Goal: Information Seeking & Learning: Learn about a topic

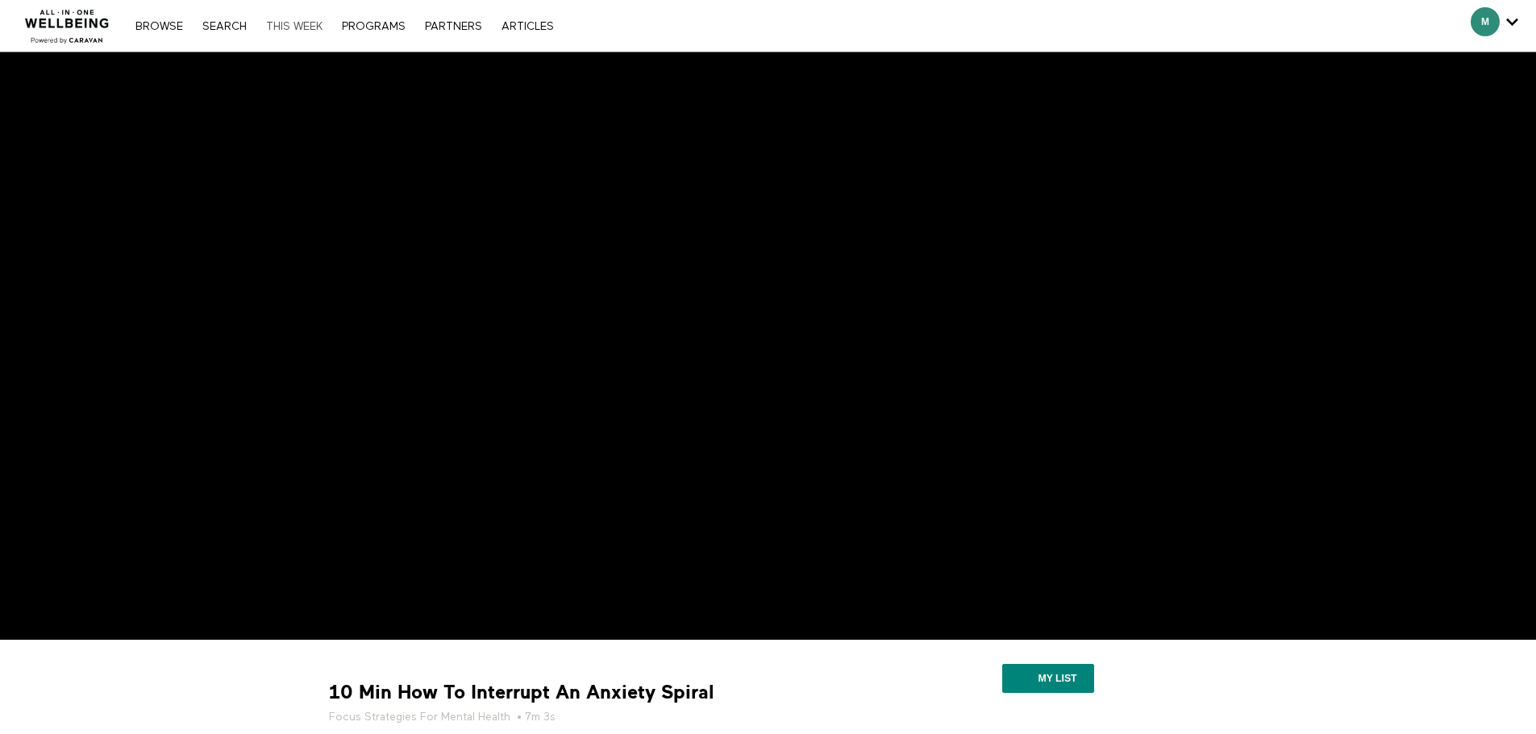
click at [307, 24] on link "THIS WEEK" at bounding box center [294, 26] width 73 height 11
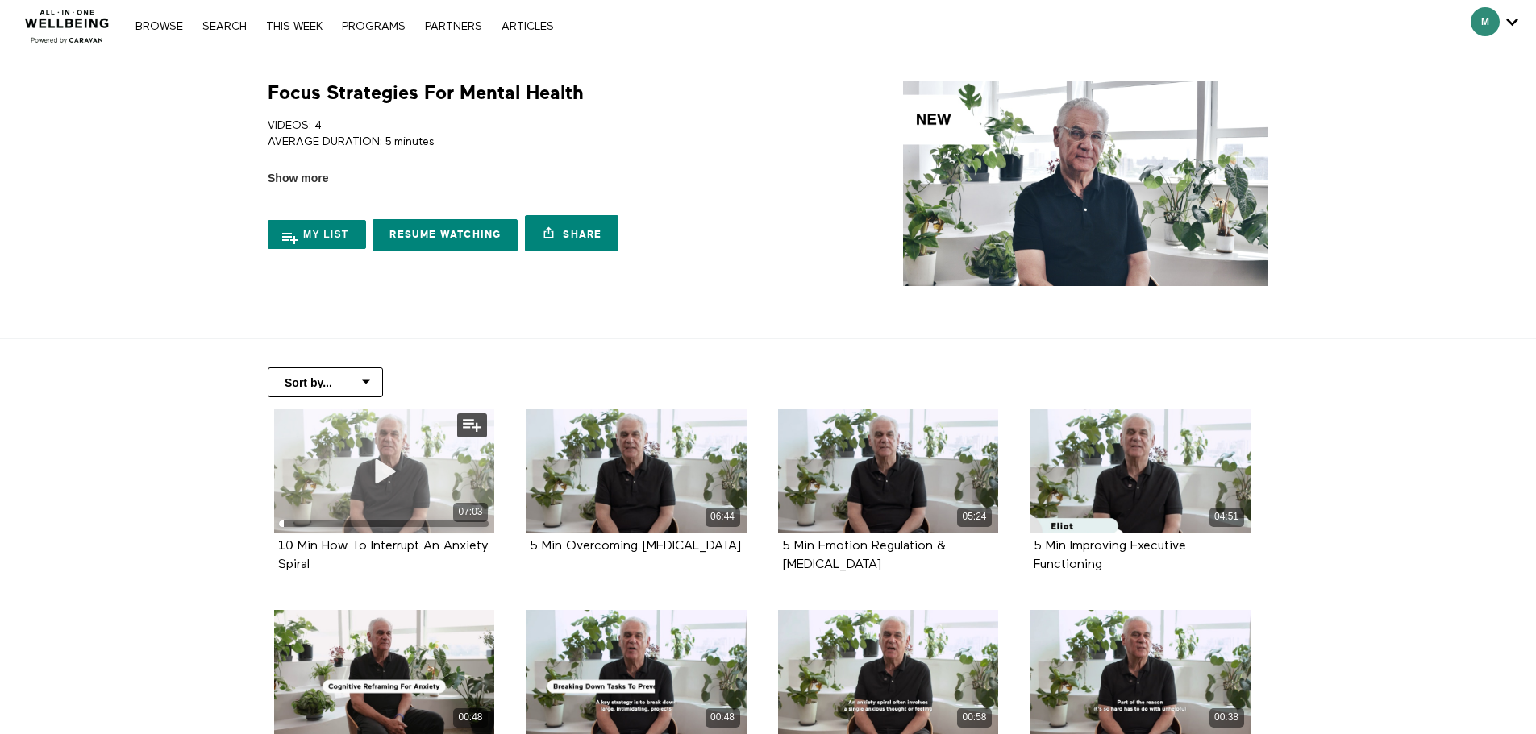
click at [417, 460] on div "07:03" at bounding box center [384, 472] width 221 height 124
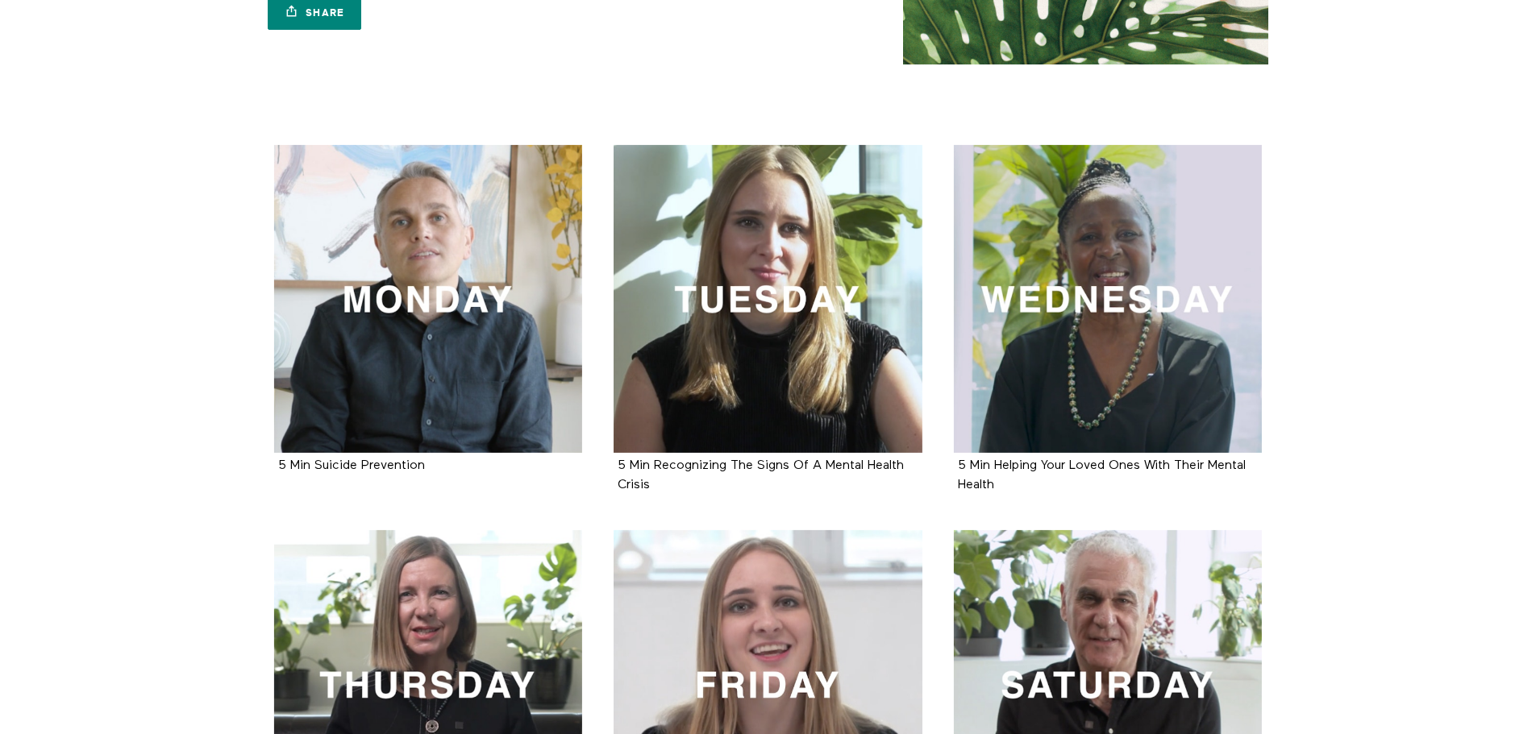
scroll to position [175, 0]
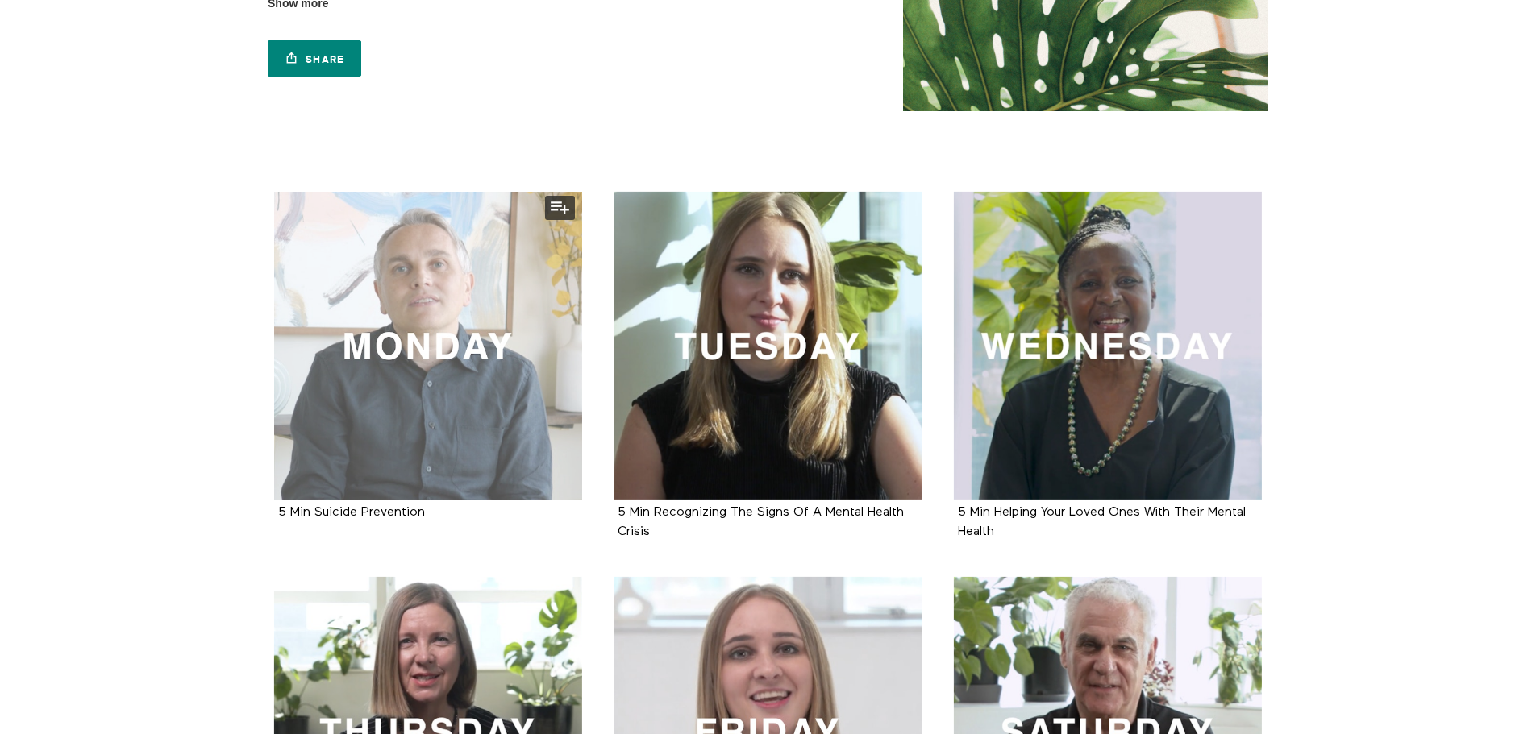
click at [468, 345] on div at bounding box center [428, 346] width 309 height 309
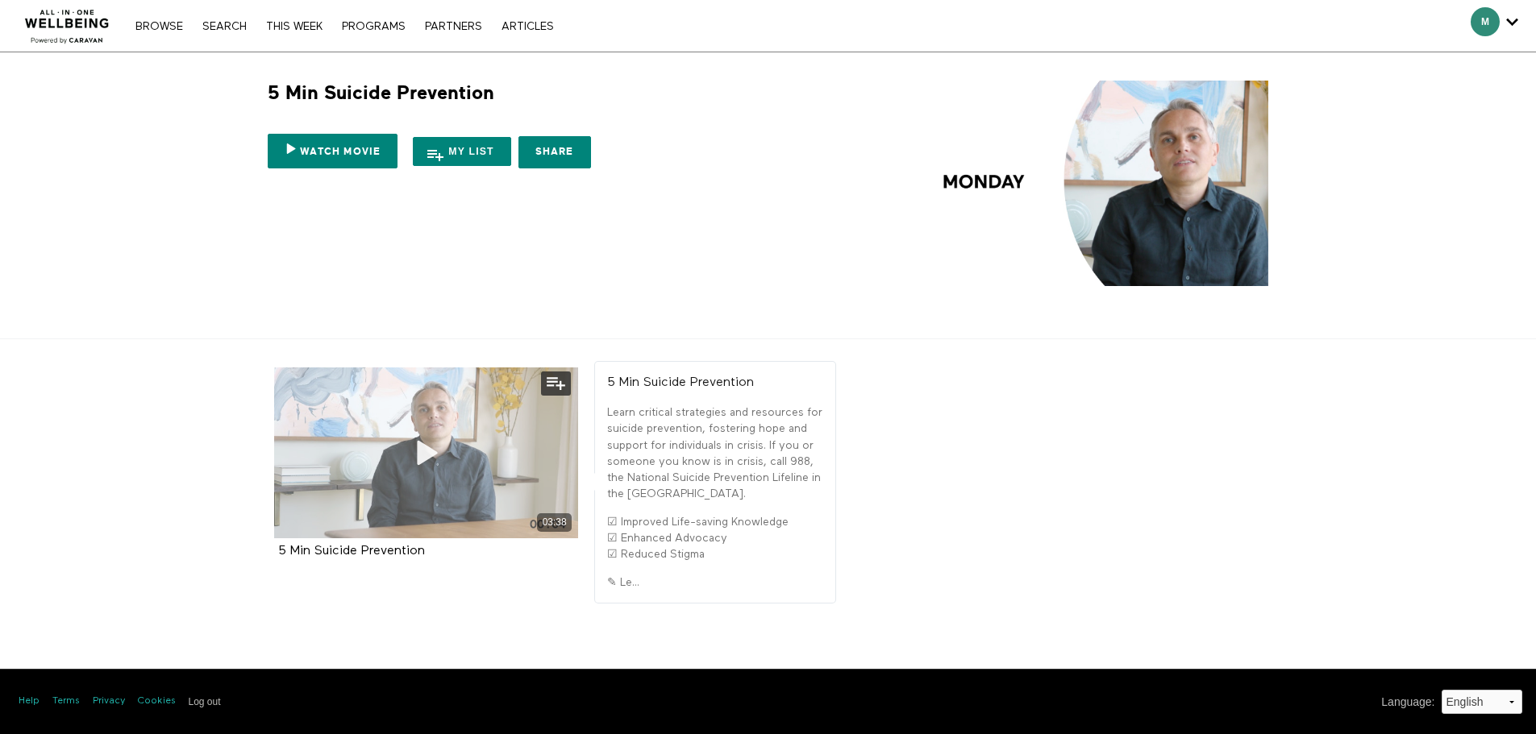
click at [489, 481] on div "03:38" at bounding box center [426, 453] width 305 height 171
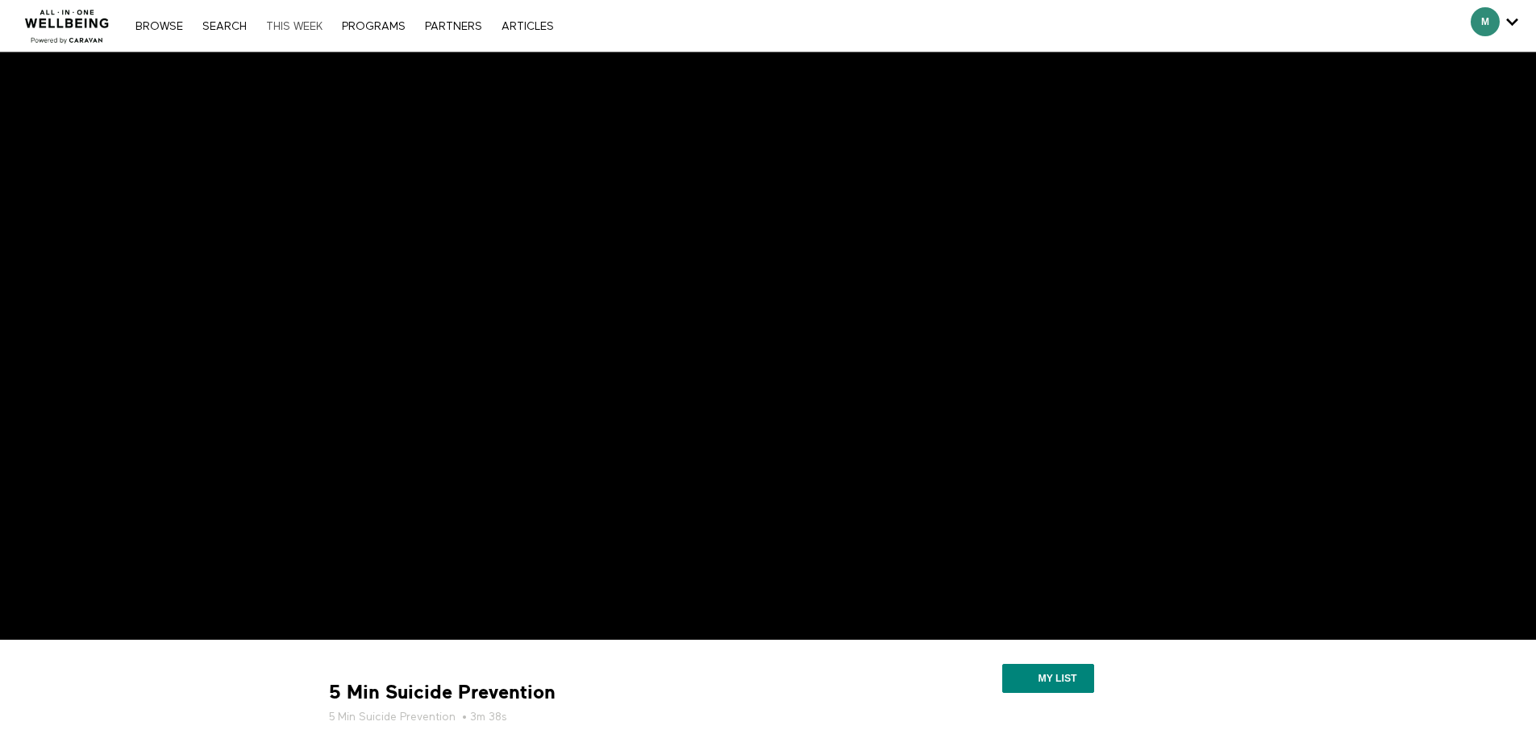
click at [320, 25] on link "THIS WEEK" at bounding box center [294, 26] width 73 height 11
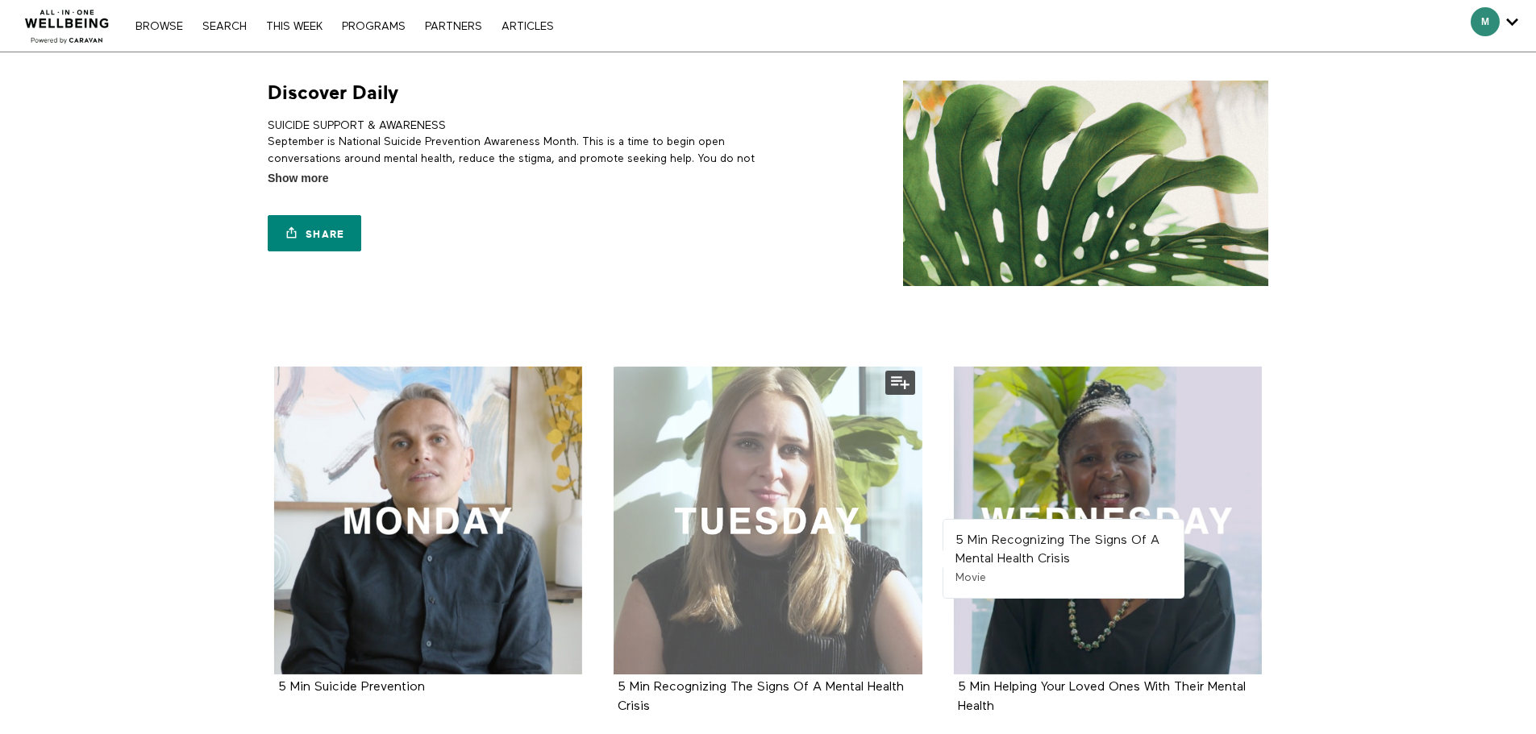
click at [734, 477] on div at bounding box center [768, 521] width 309 height 309
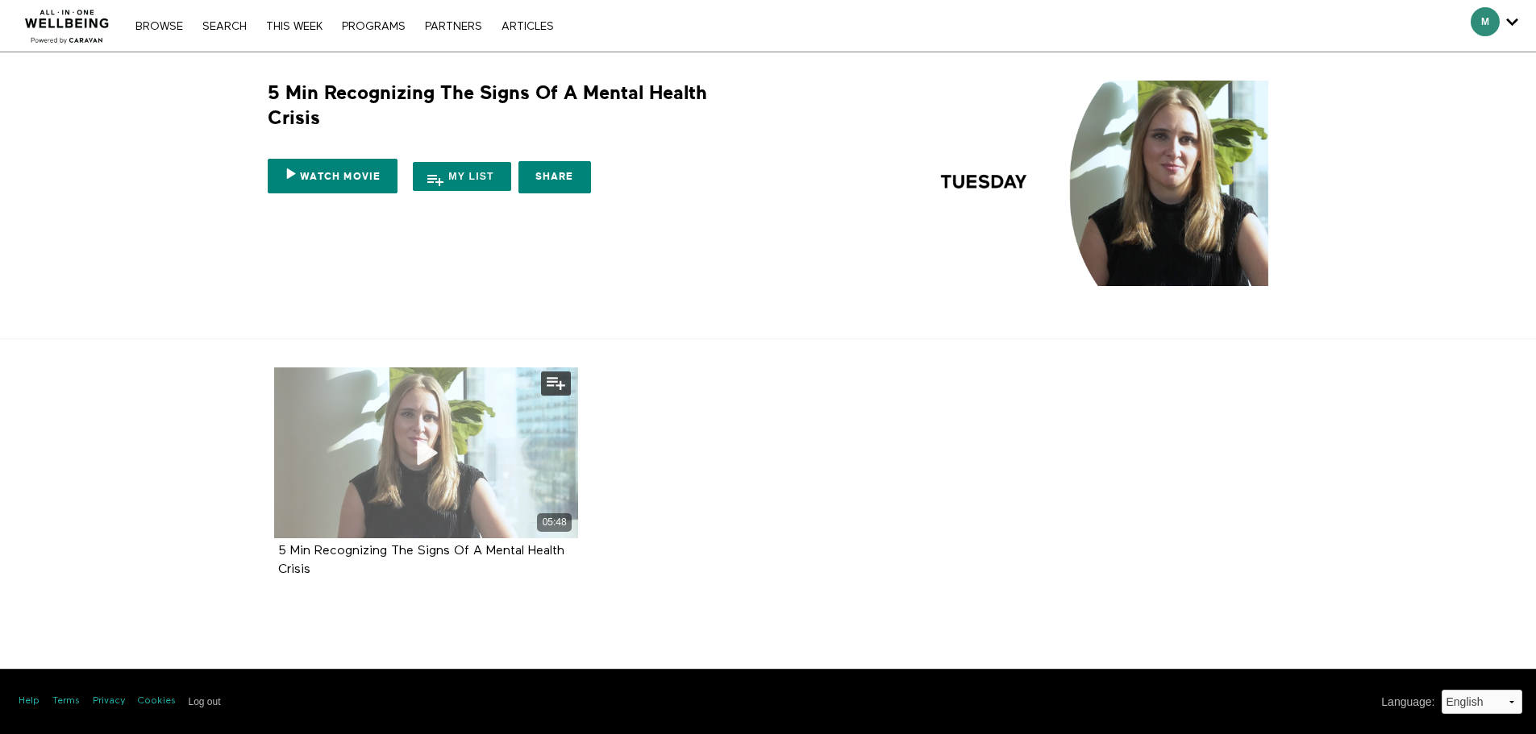
click at [472, 468] on div "05:48" at bounding box center [426, 453] width 305 height 171
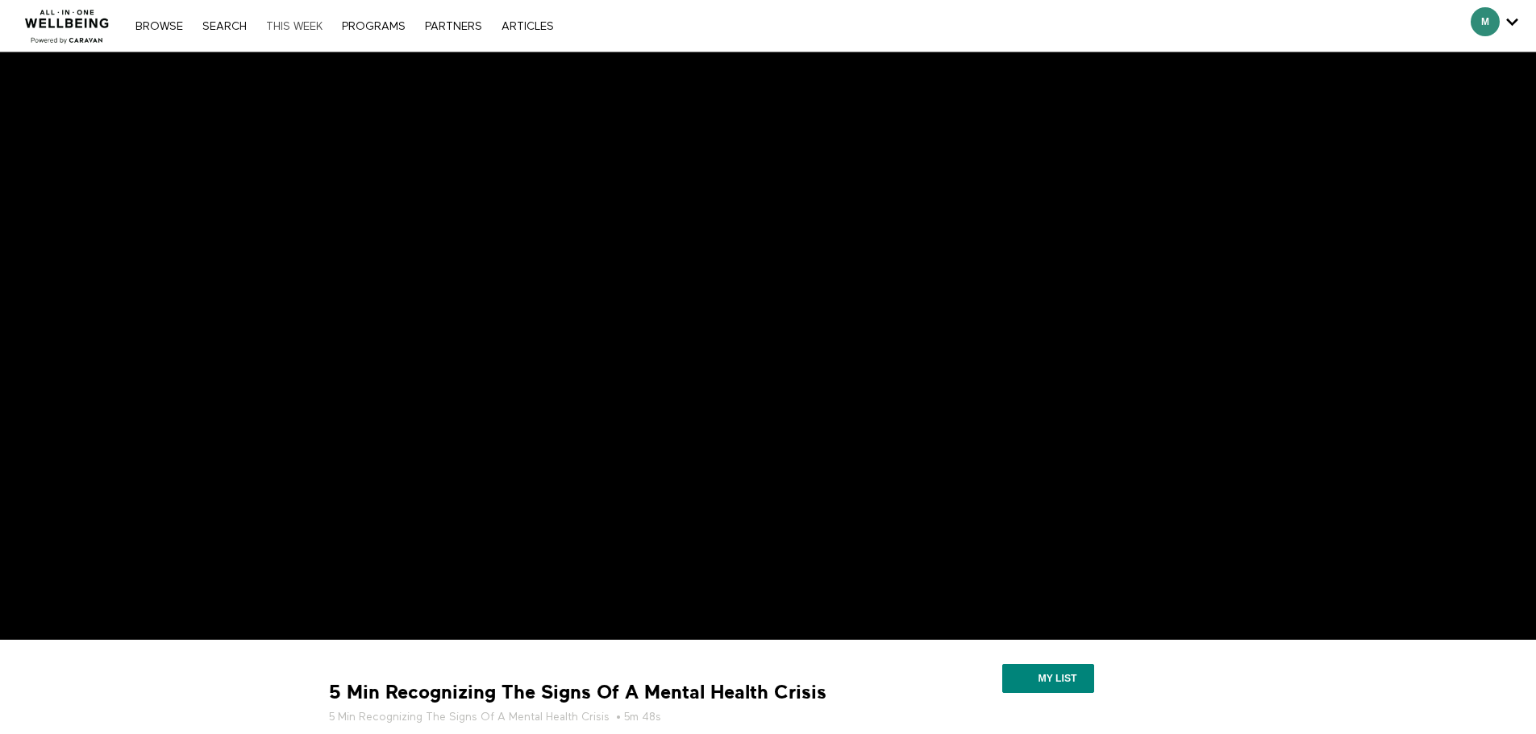
click at [316, 23] on link "THIS WEEK" at bounding box center [294, 26] width 73 height 11
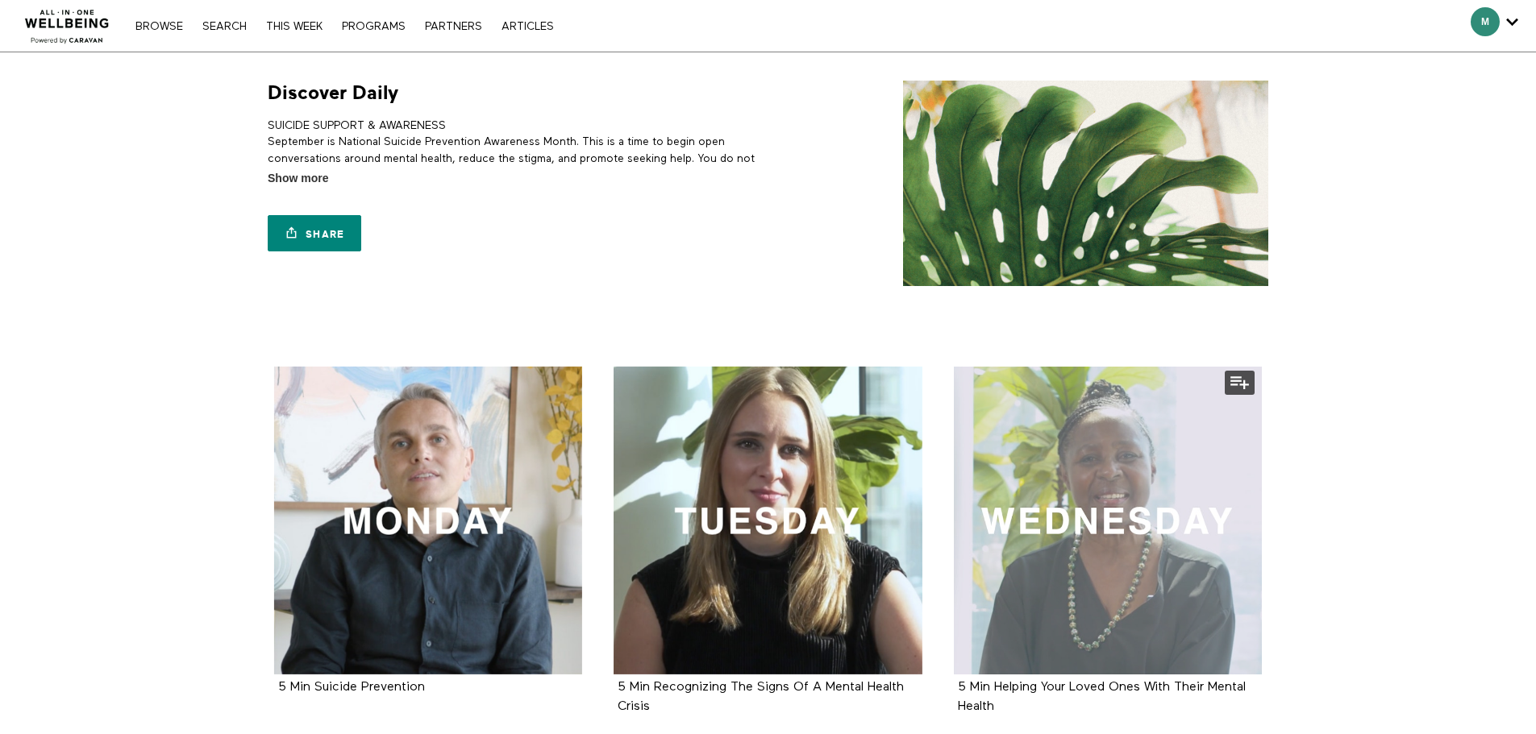
click at [1167, 496] on div at bounding box center [1108, 521] width 309 height 309
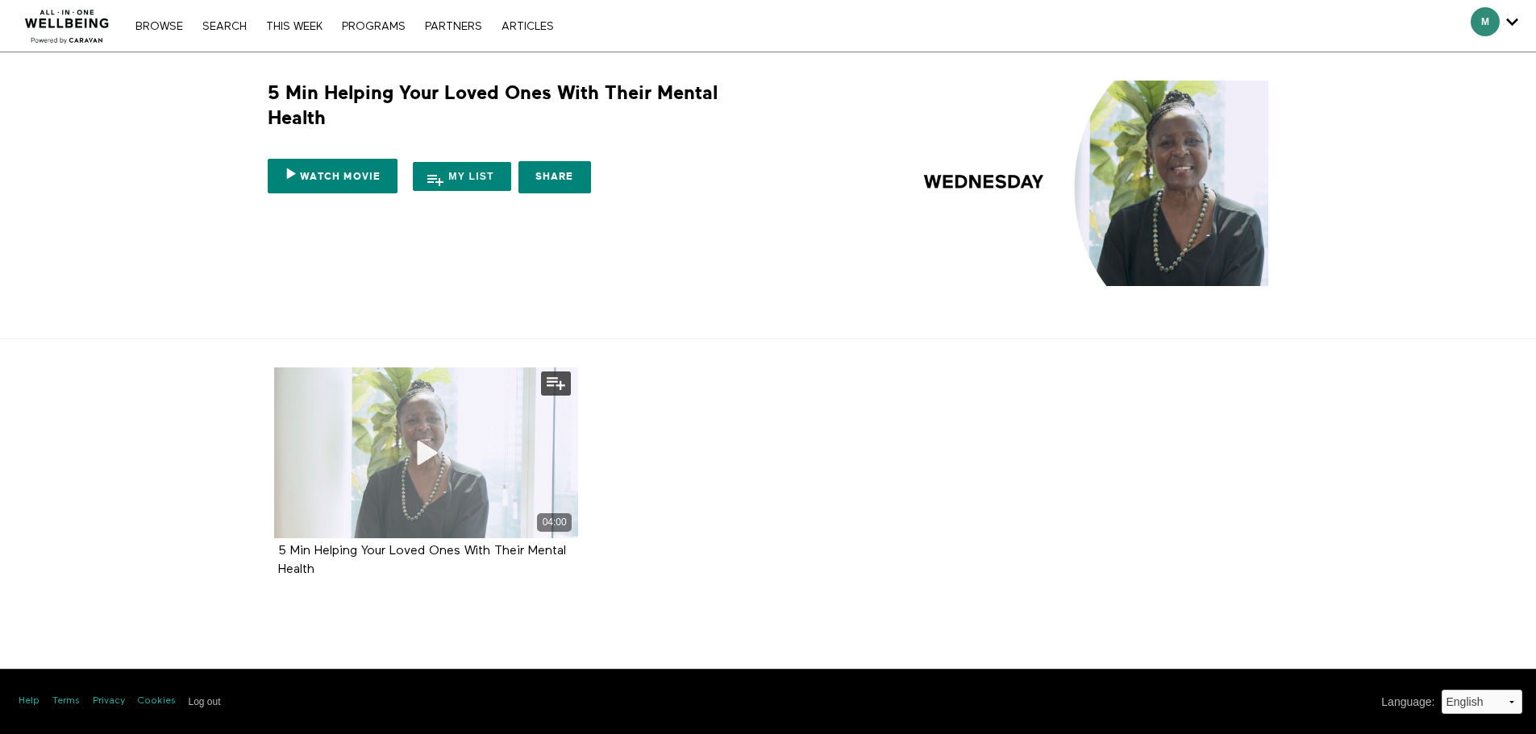
click at [464, 450] on div "04:00" at bounding box center [426, 453] width 305 height 171
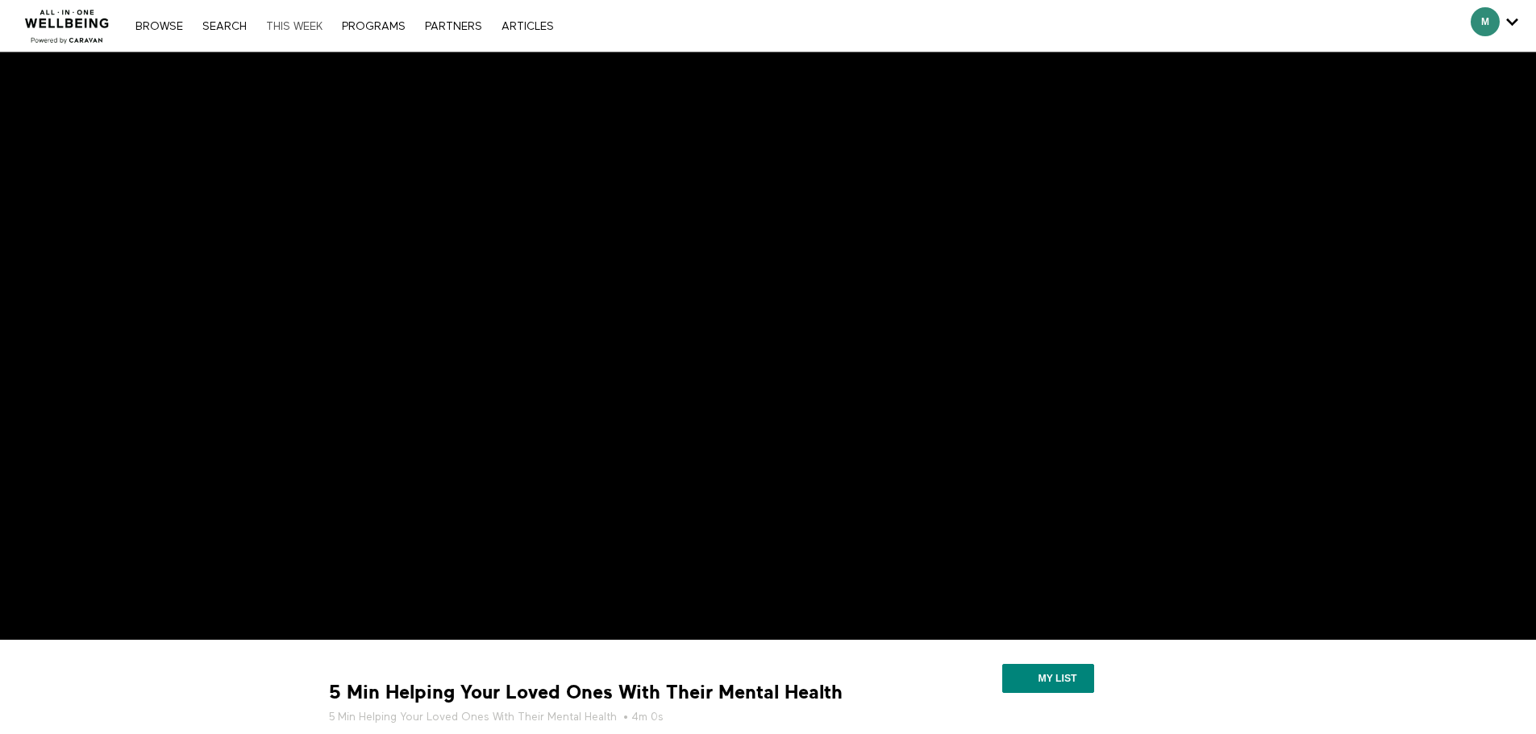
click at [318, 25] on link "THIS WEEK" at bounding box center [294, 26] width 73 height 11
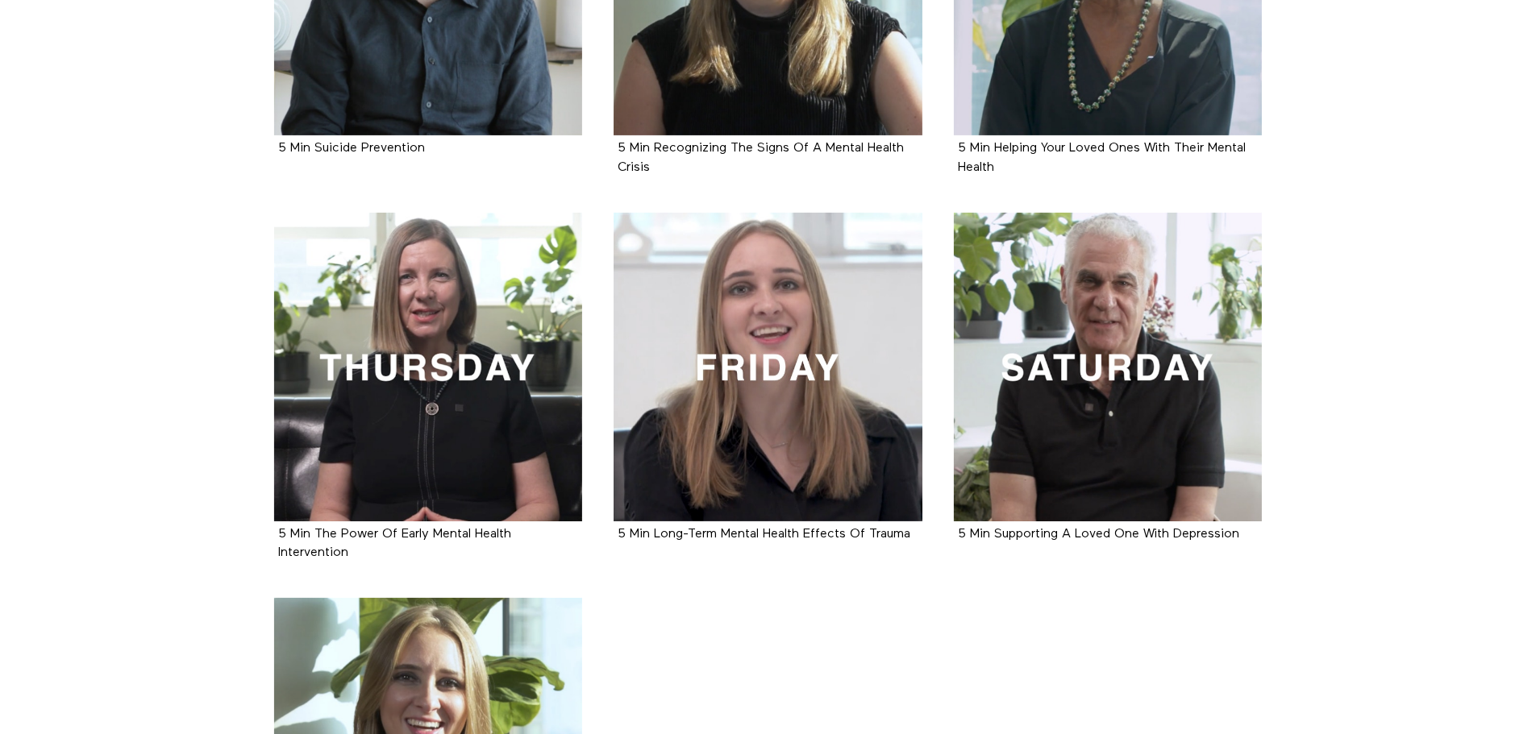
scroll to position [559, 0]
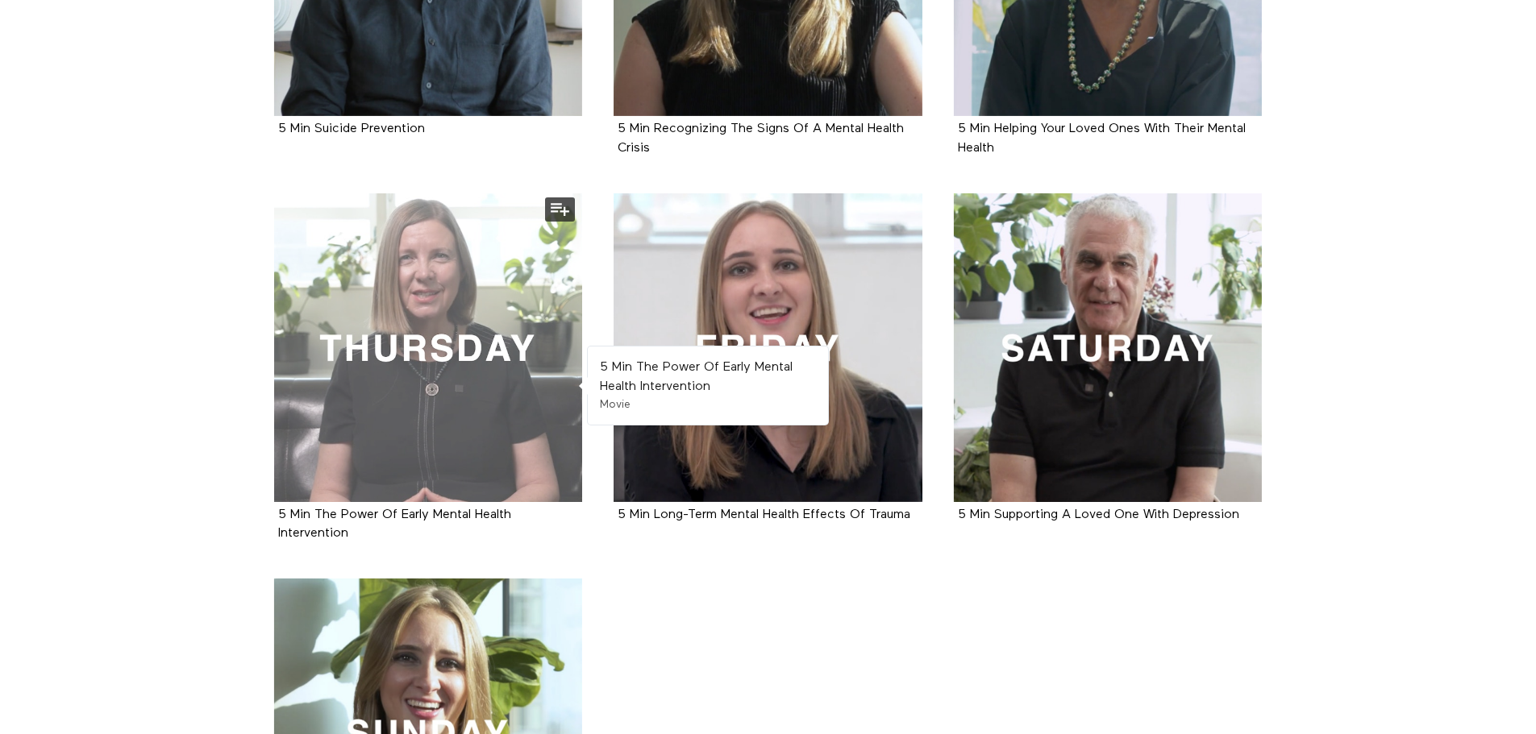
click at [361, 338] on div at bounding box center [428, 347] width 309 height 309
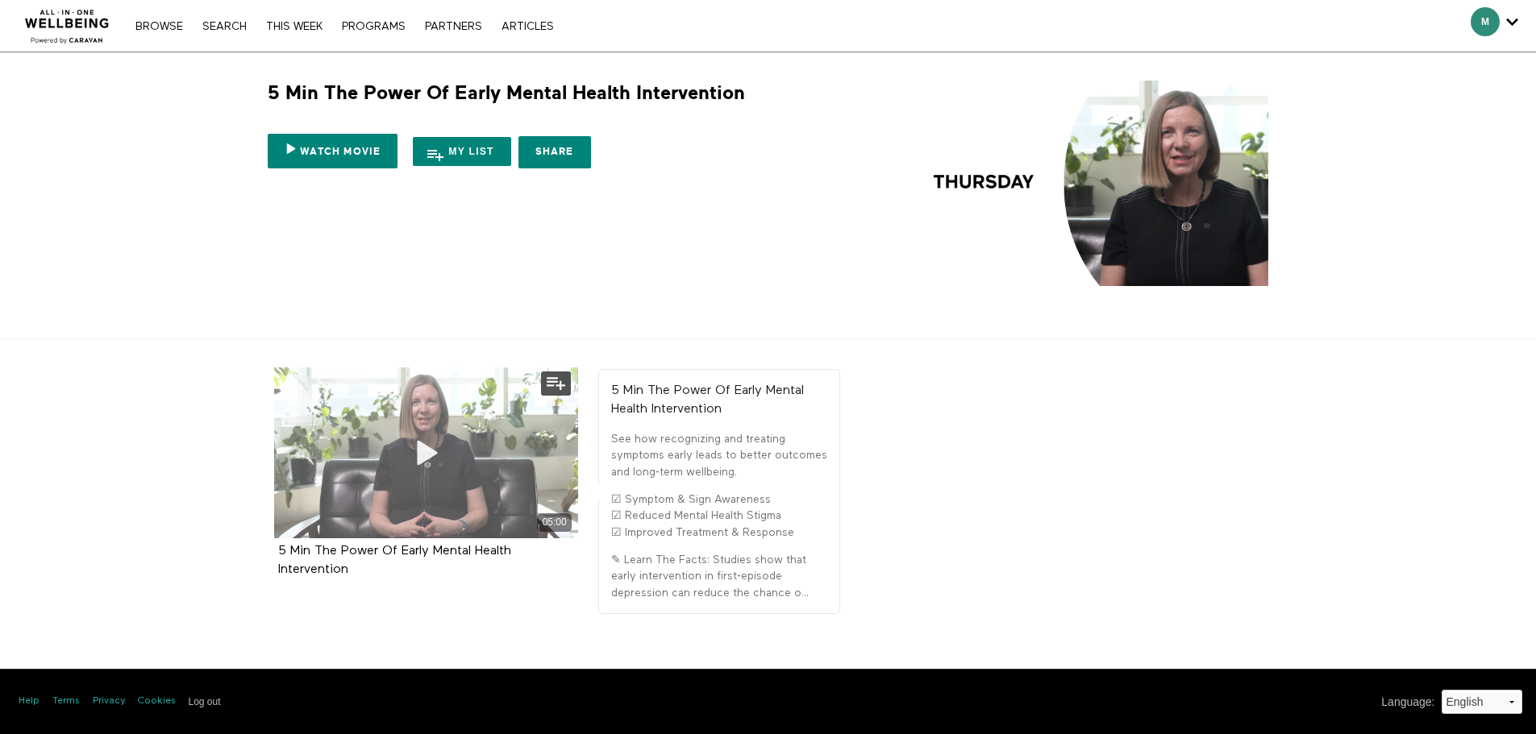
click at [432, 456] on icon at bounding box center [426, 453] width 48 height 28
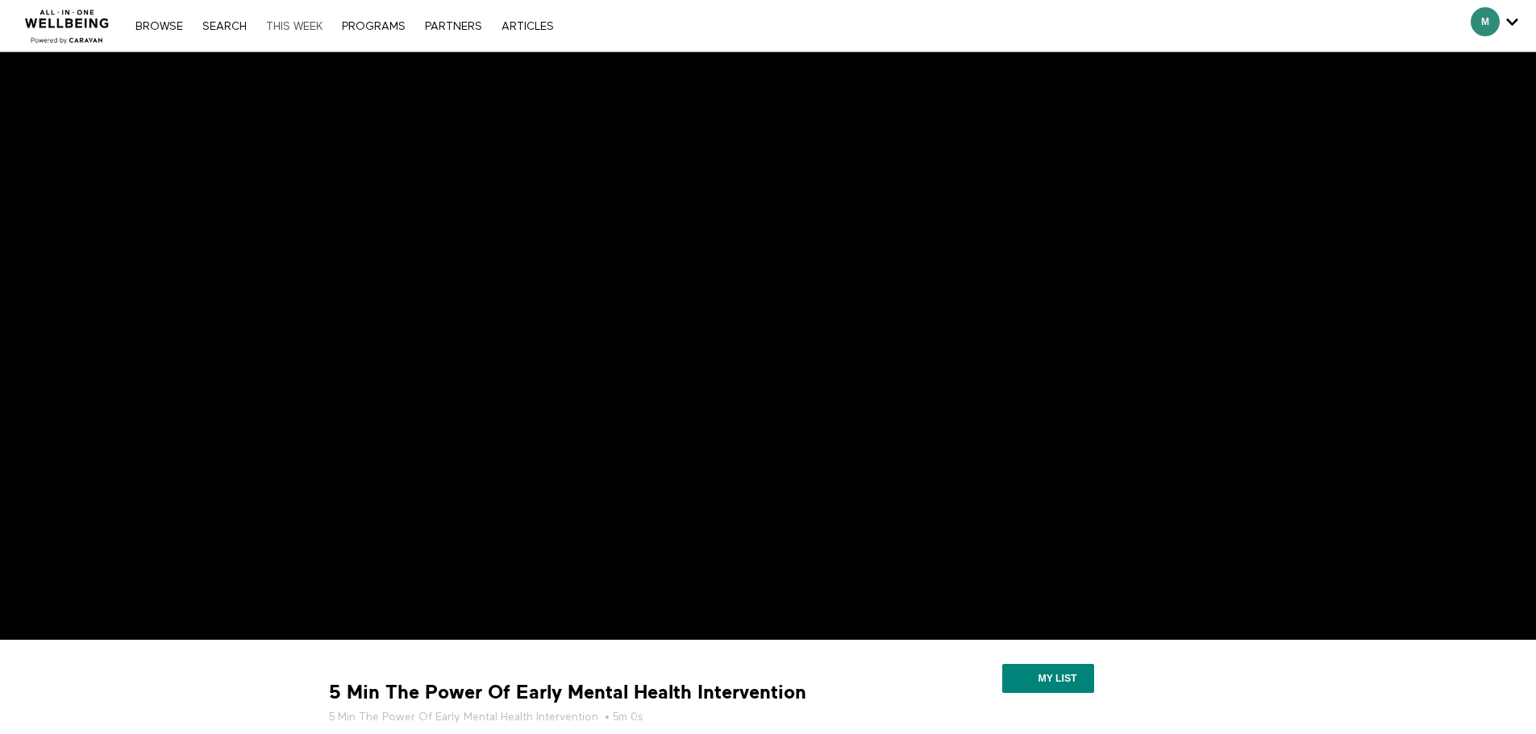
click at [307, 27] on link "THIS WEEK" at bounding box center [294, 26] width 73 height 11
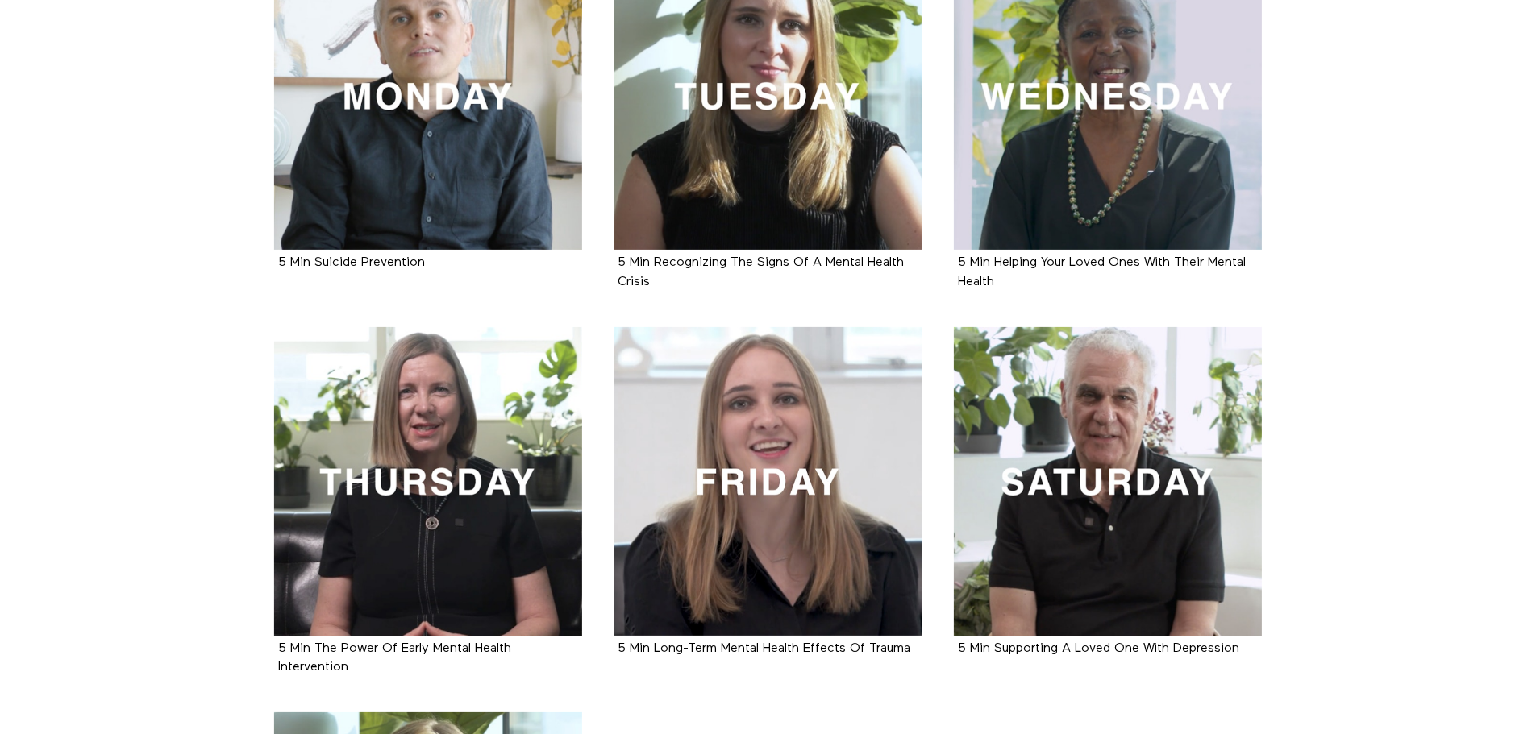
scroll to position [464, 0]
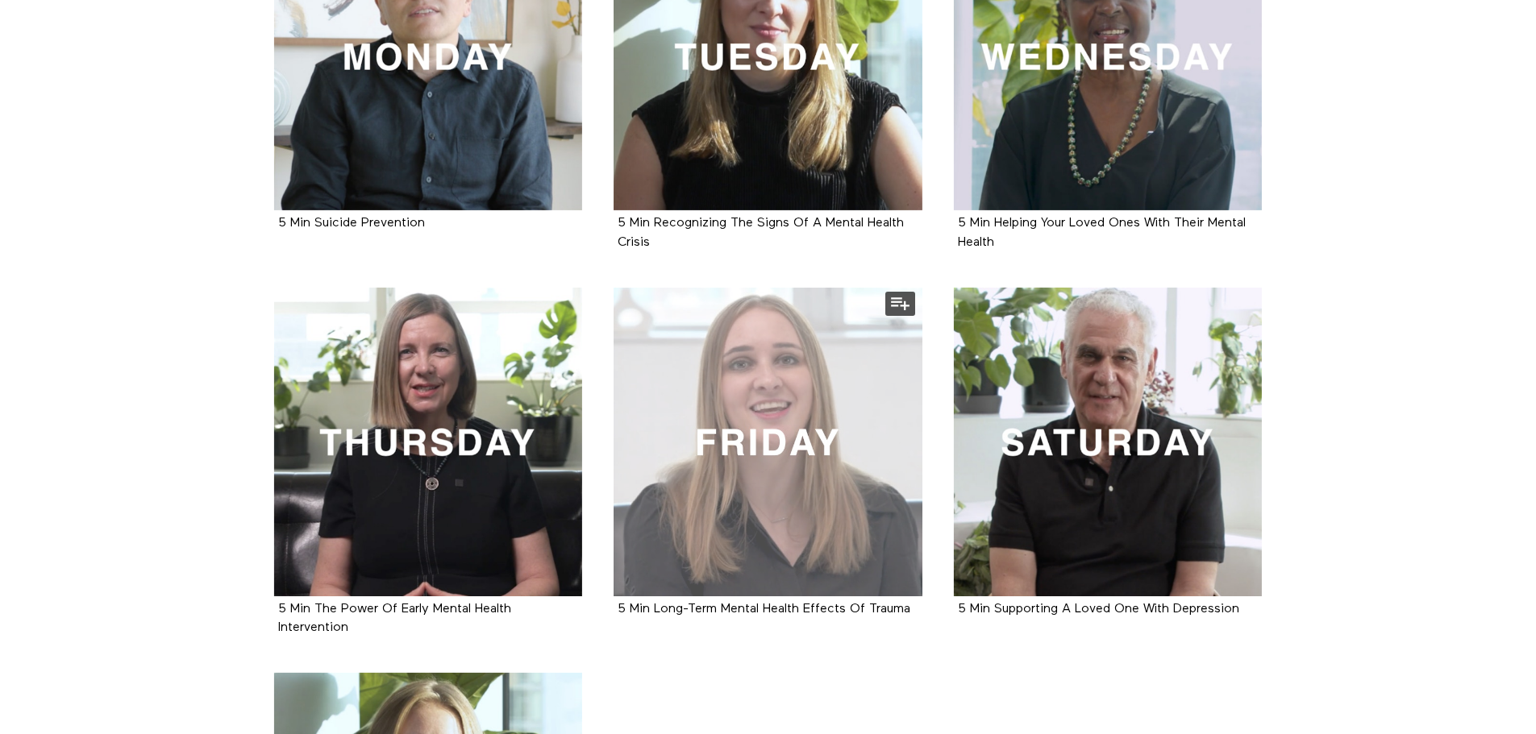
click at [808, 458] on div at bounding box center [768, 442] width 309 height 309
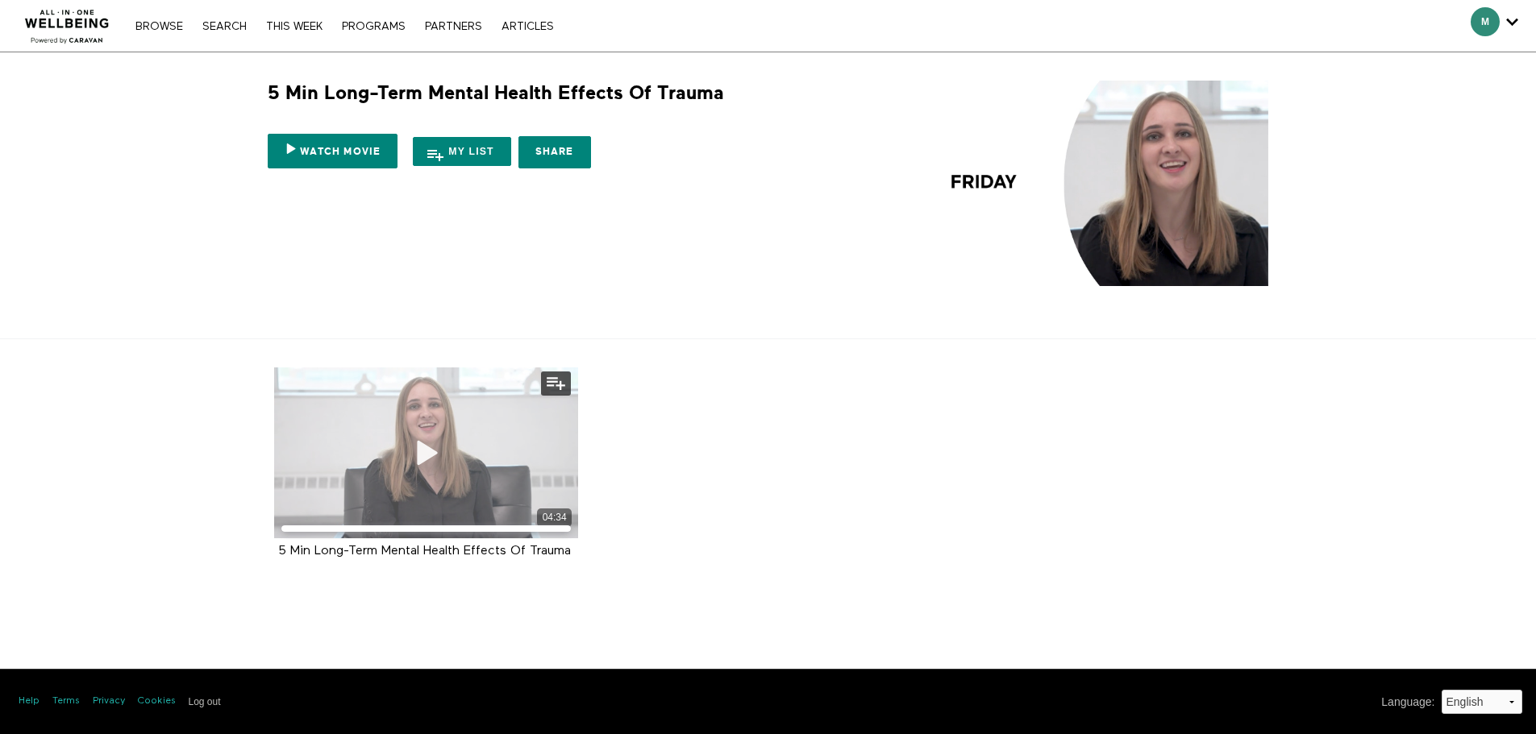
click at [466, 456] on div "04:34" at bounding box center [426, 453] width 305 height 171
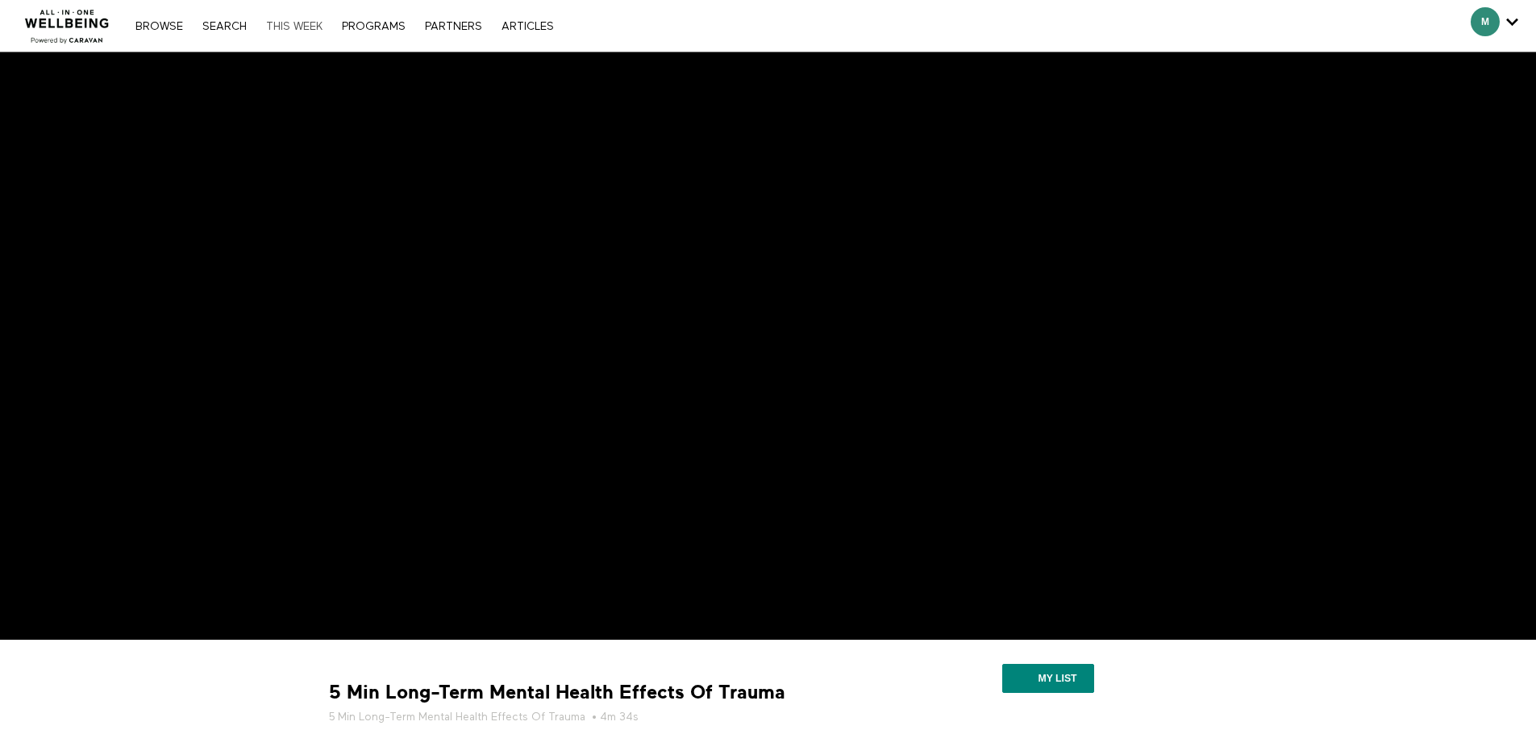
click at [295, 21] on link "THIS WEEK" at bounding box center [294, 26] width 73 height 11
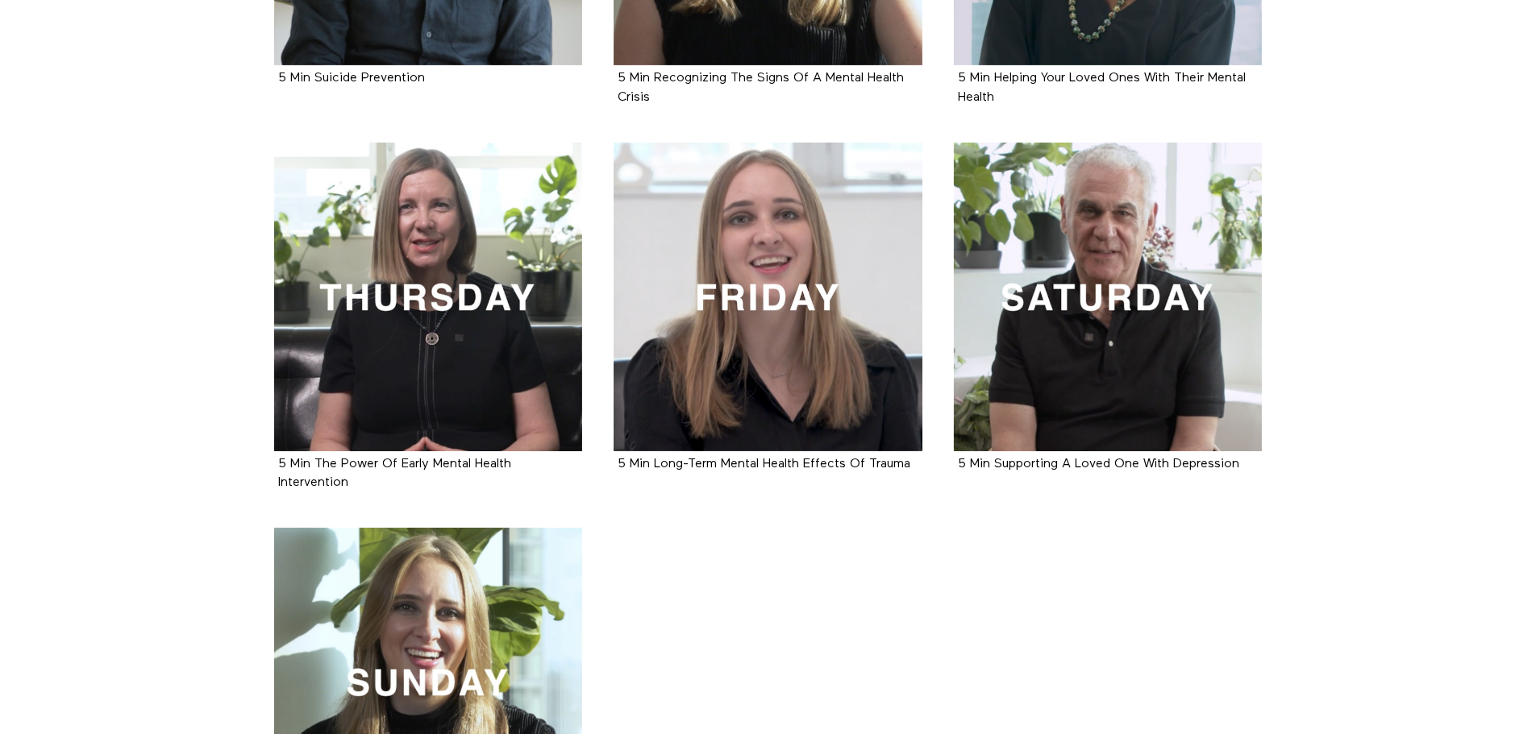
scroll to position [613, 0]
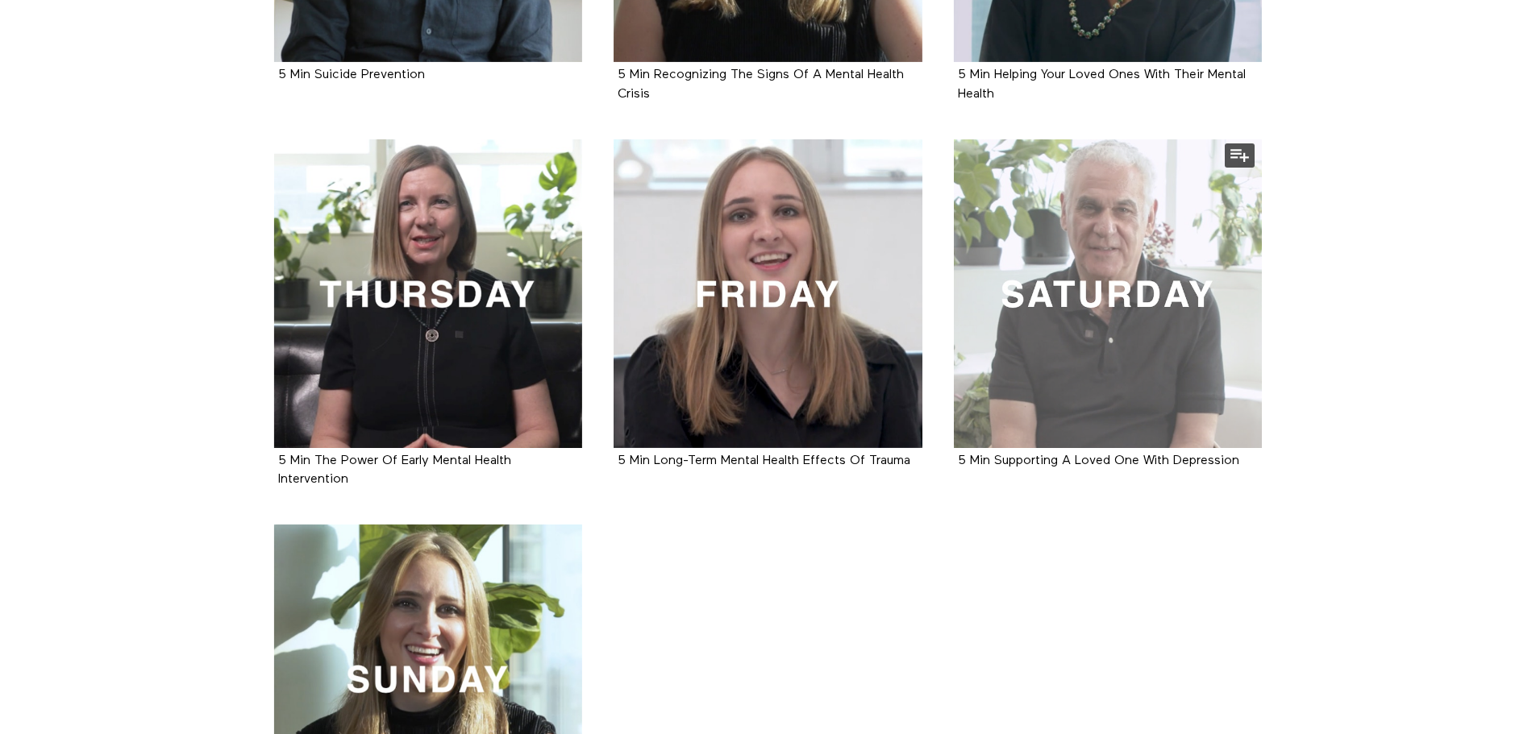
click at [1055, 397] on div at bounding box center [1108, 293] width 309 height 309
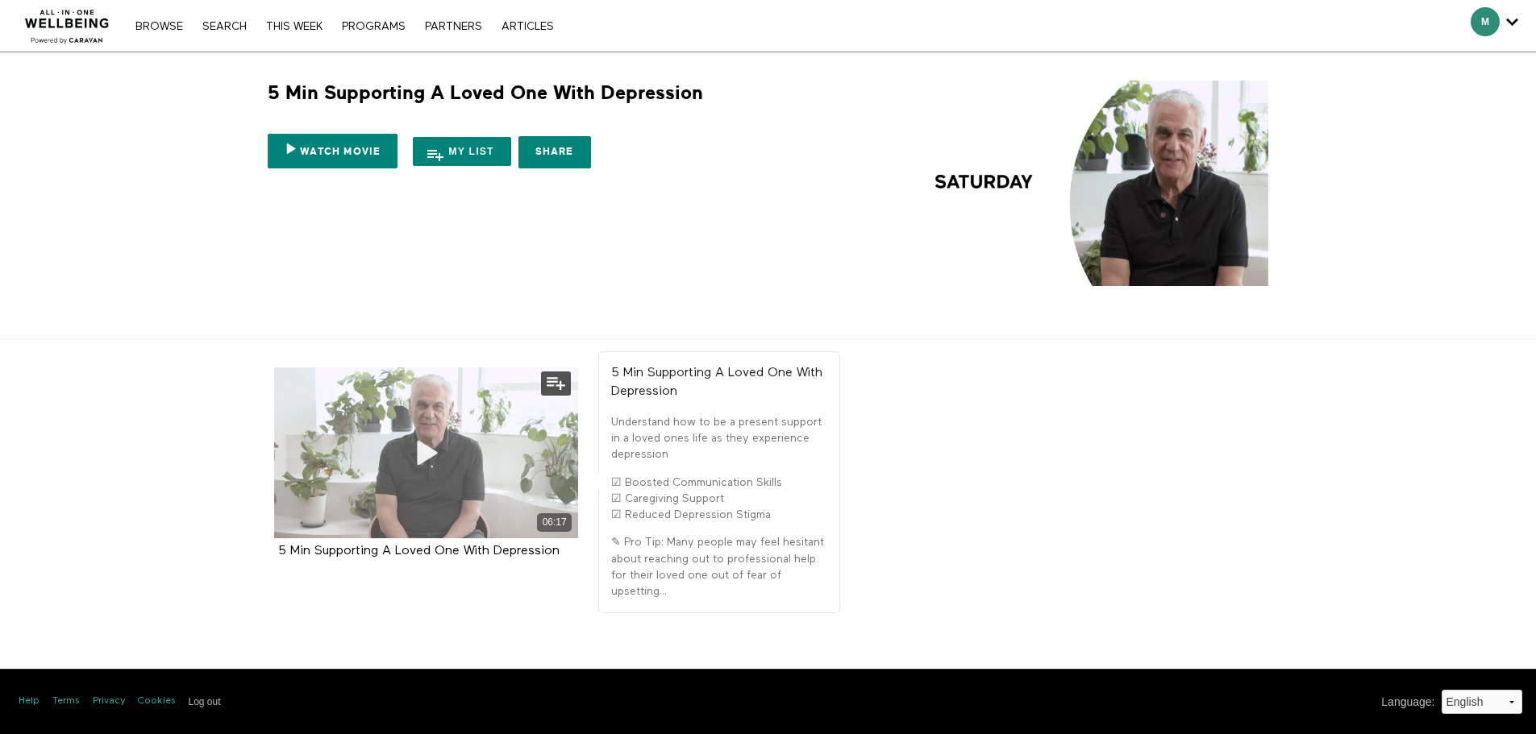
click at [408, 456] on icon at bounding box center [426, 453] width 48 height 28
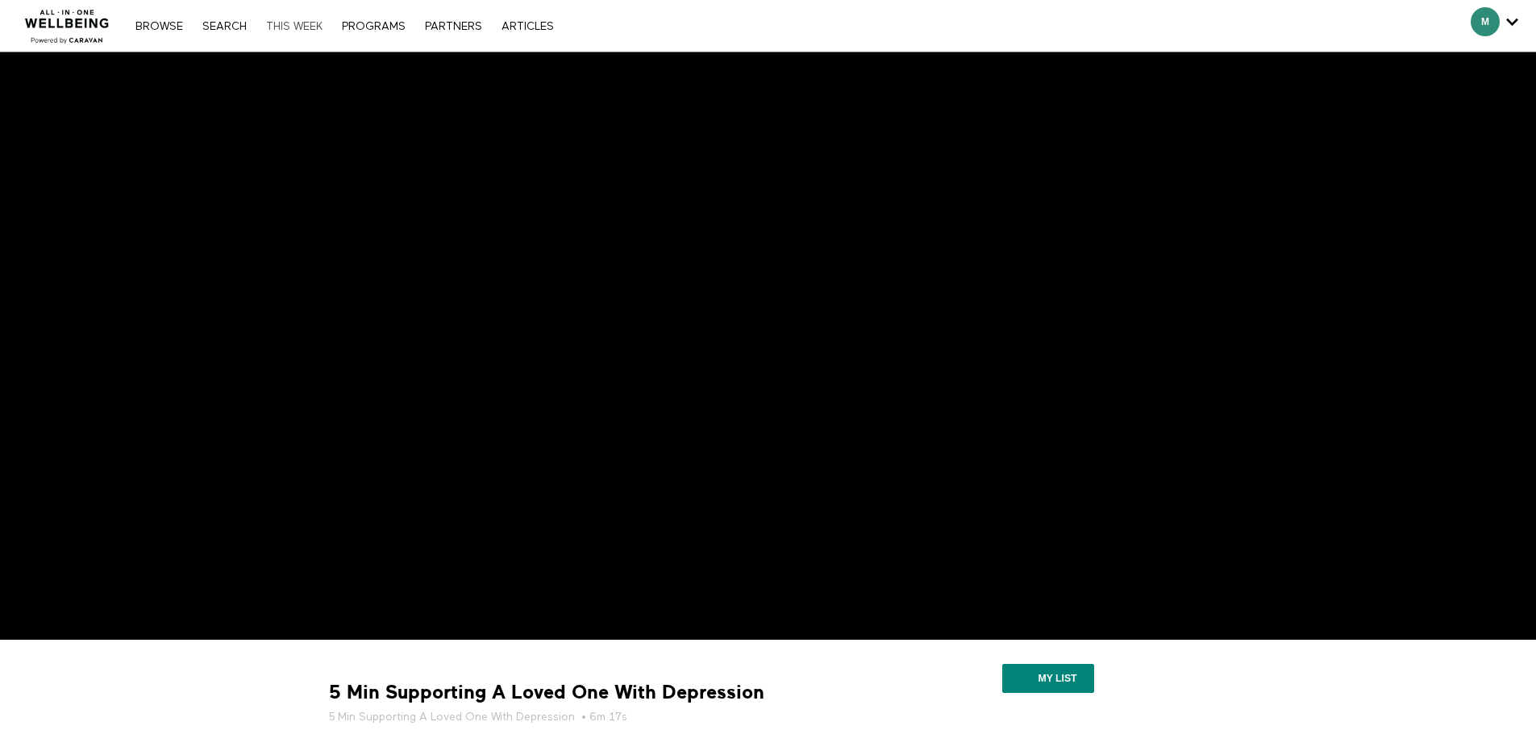
click at [318, 25] on link "THIS WEEK" at bounding box center [294, 26] width 73 height 11
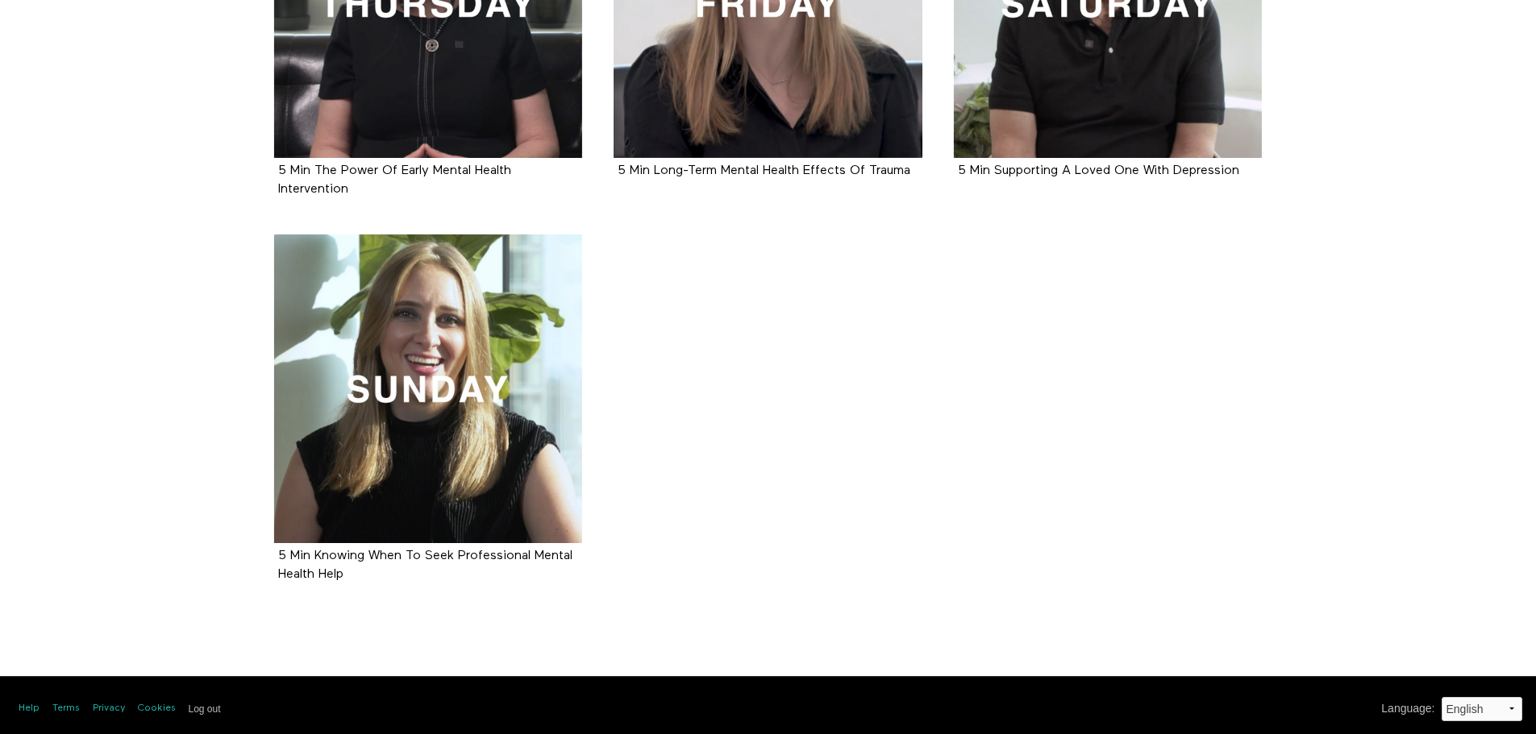
scroll to position [910, 0]
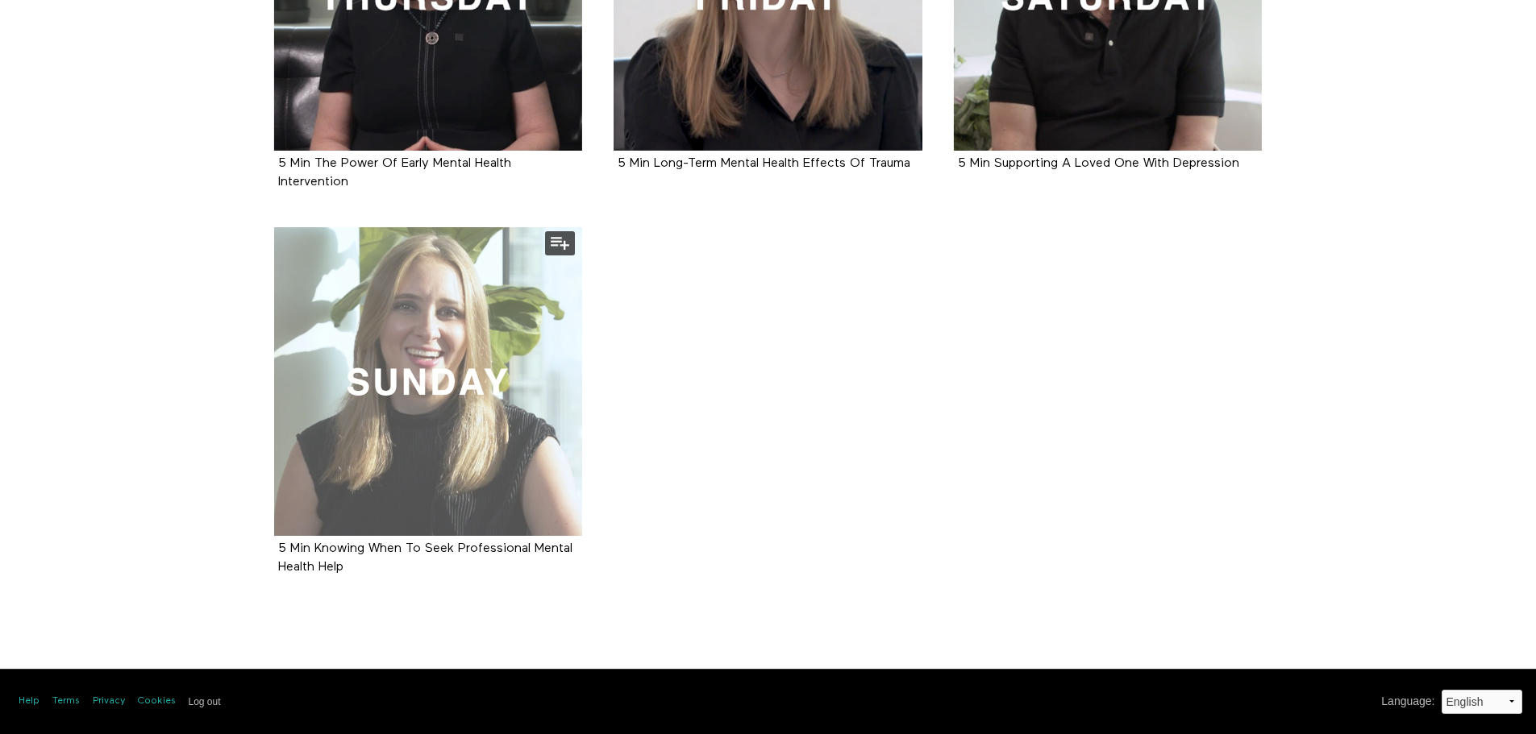
click at [413, 370] on div at bounding box center [428, 381] width 309 height 309
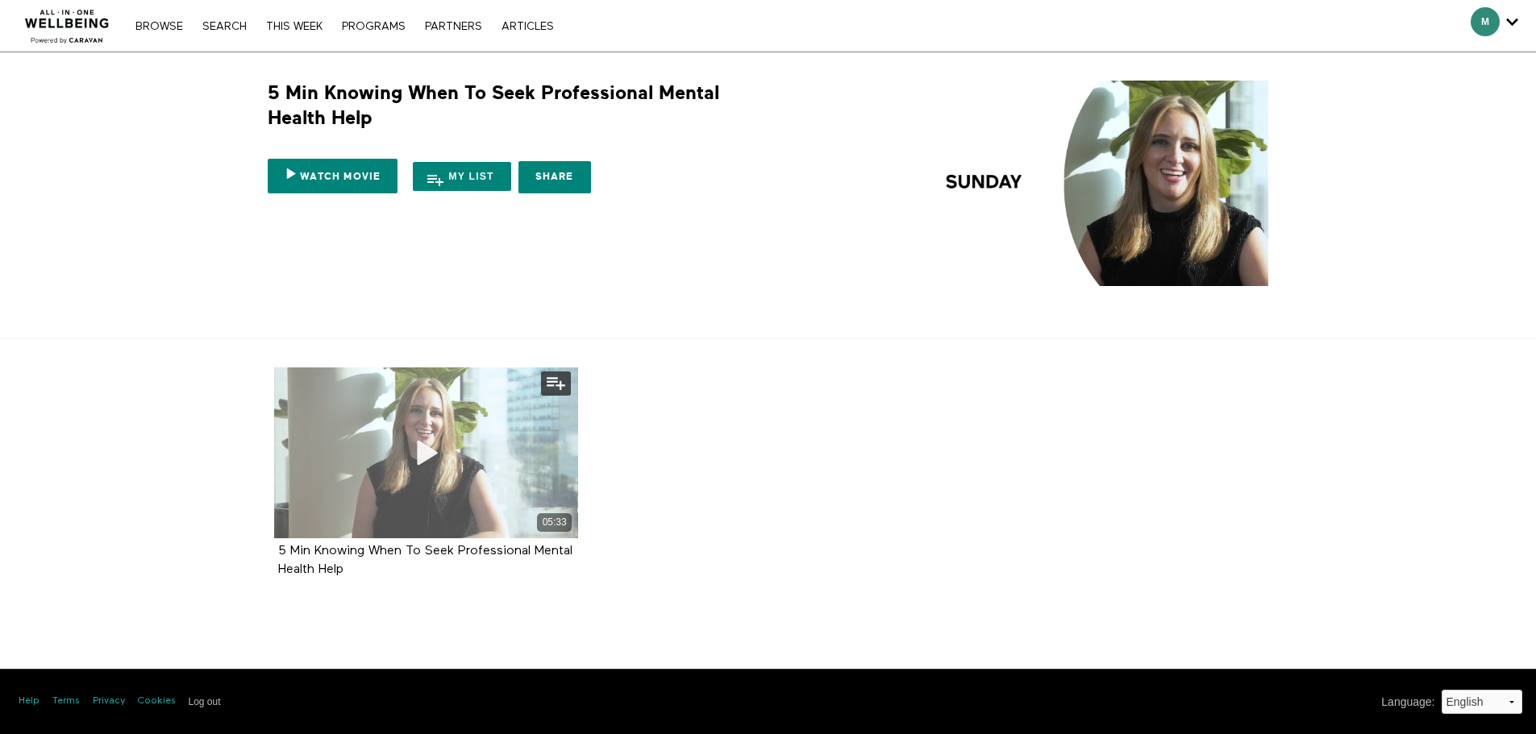
click at [448, 454] on icon at bounding box center [426, 453] width 48 height 28
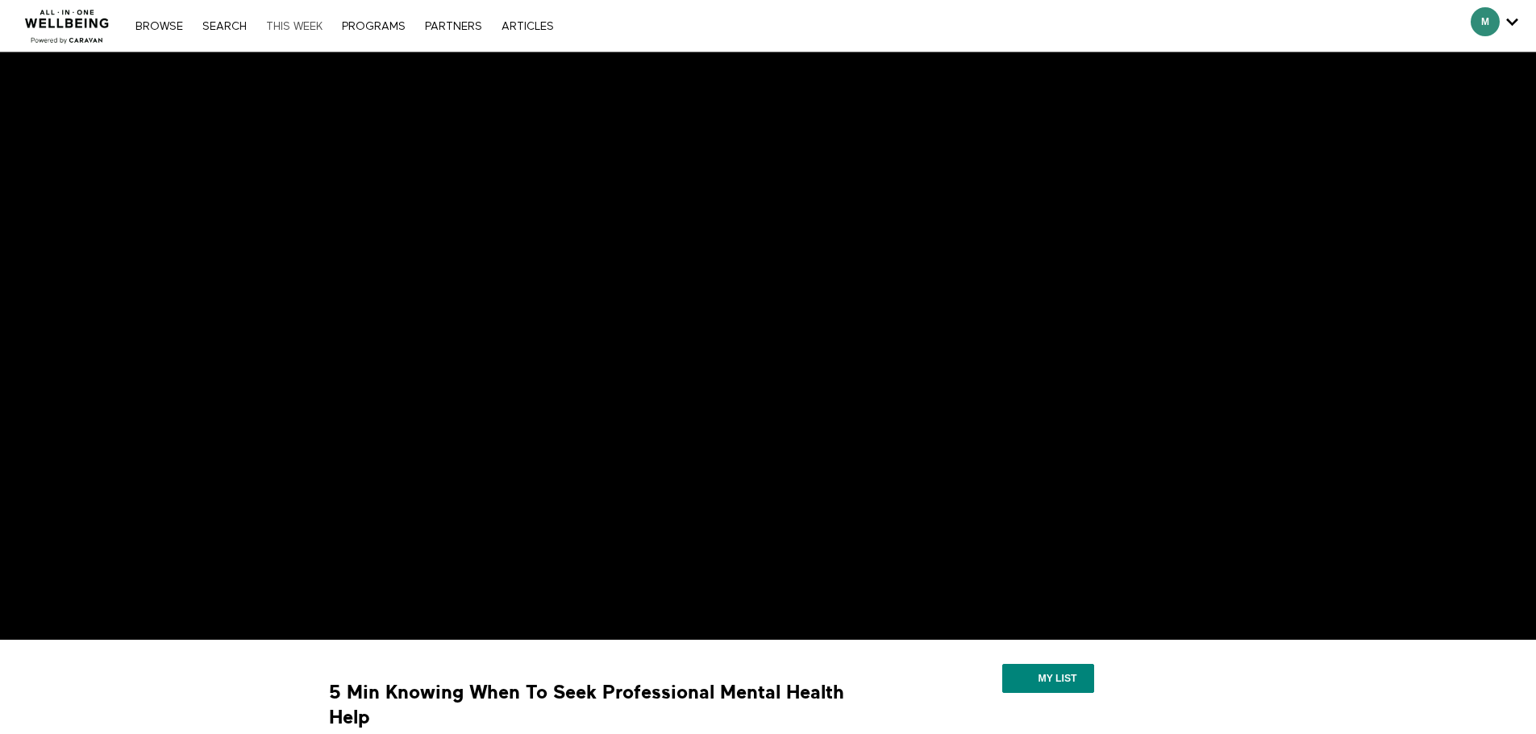
click at [302, 24] on link "THIS WEEK" at bounding box center [294, 26] width 73 height 11
